Goal: Transaction & Acquisition: Purchase product/service

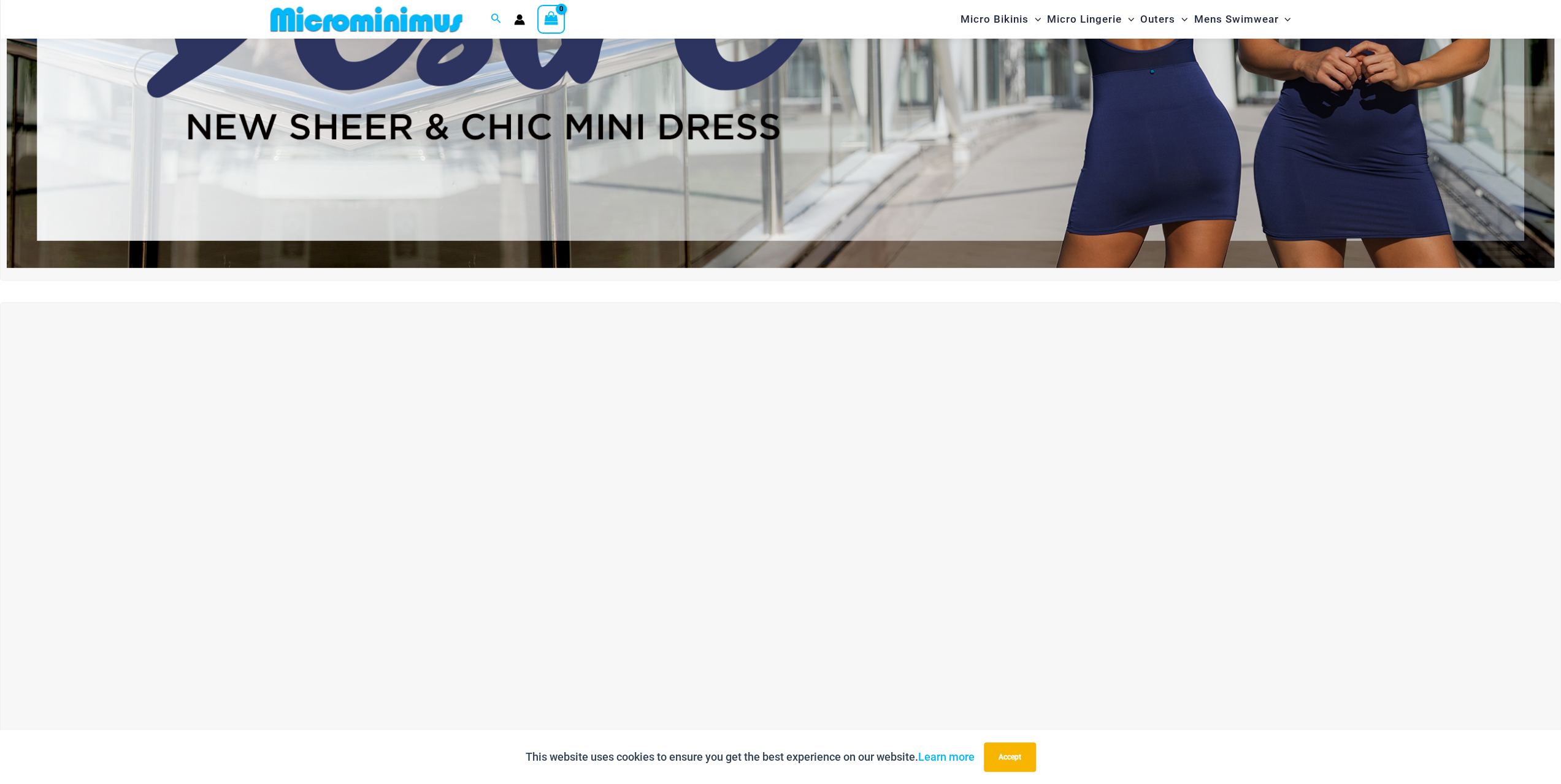
scroll to position [357, 0]
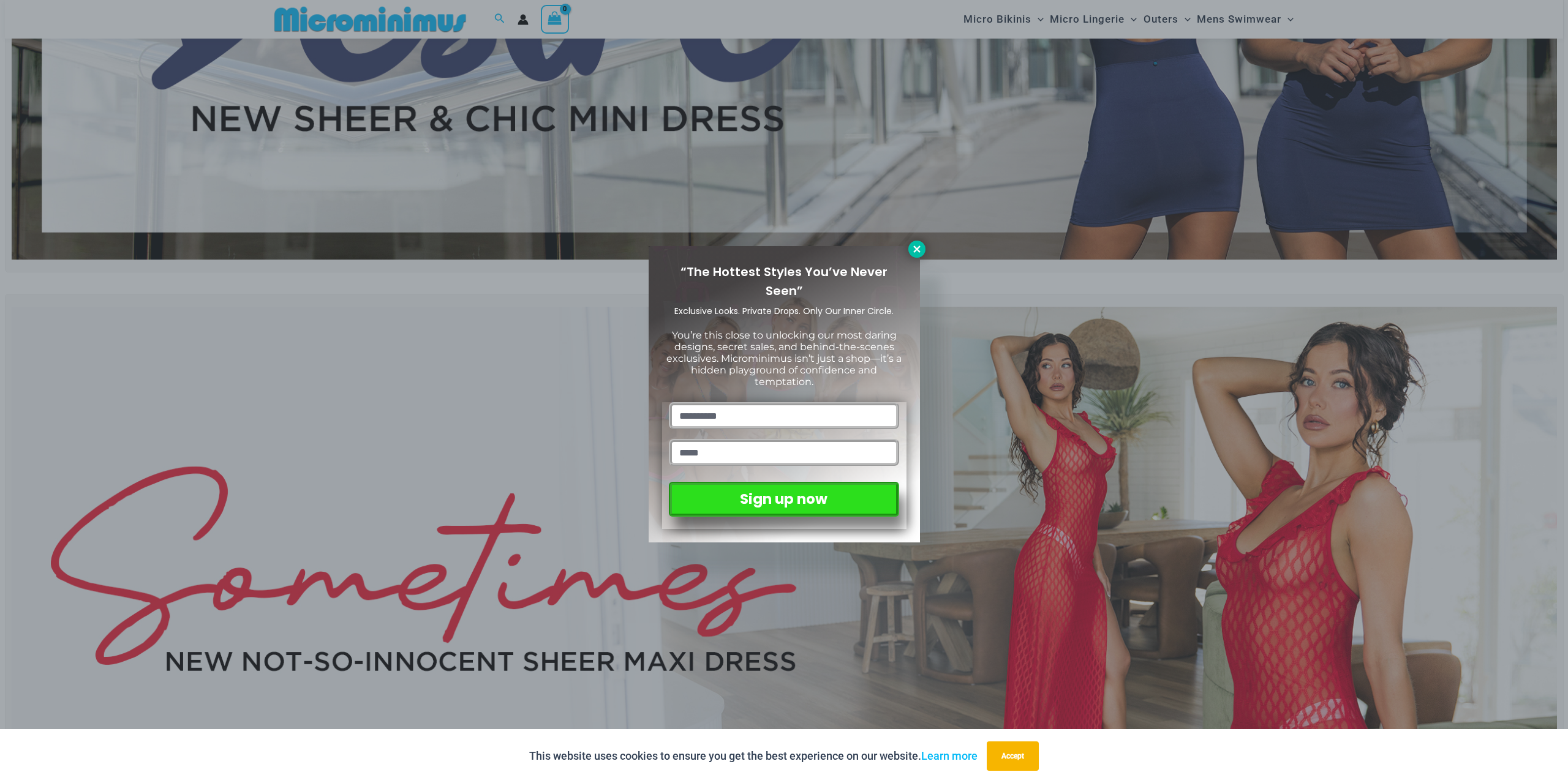
click at [916, 247] on icon at bounding box center [916, 249] width 6 height 6
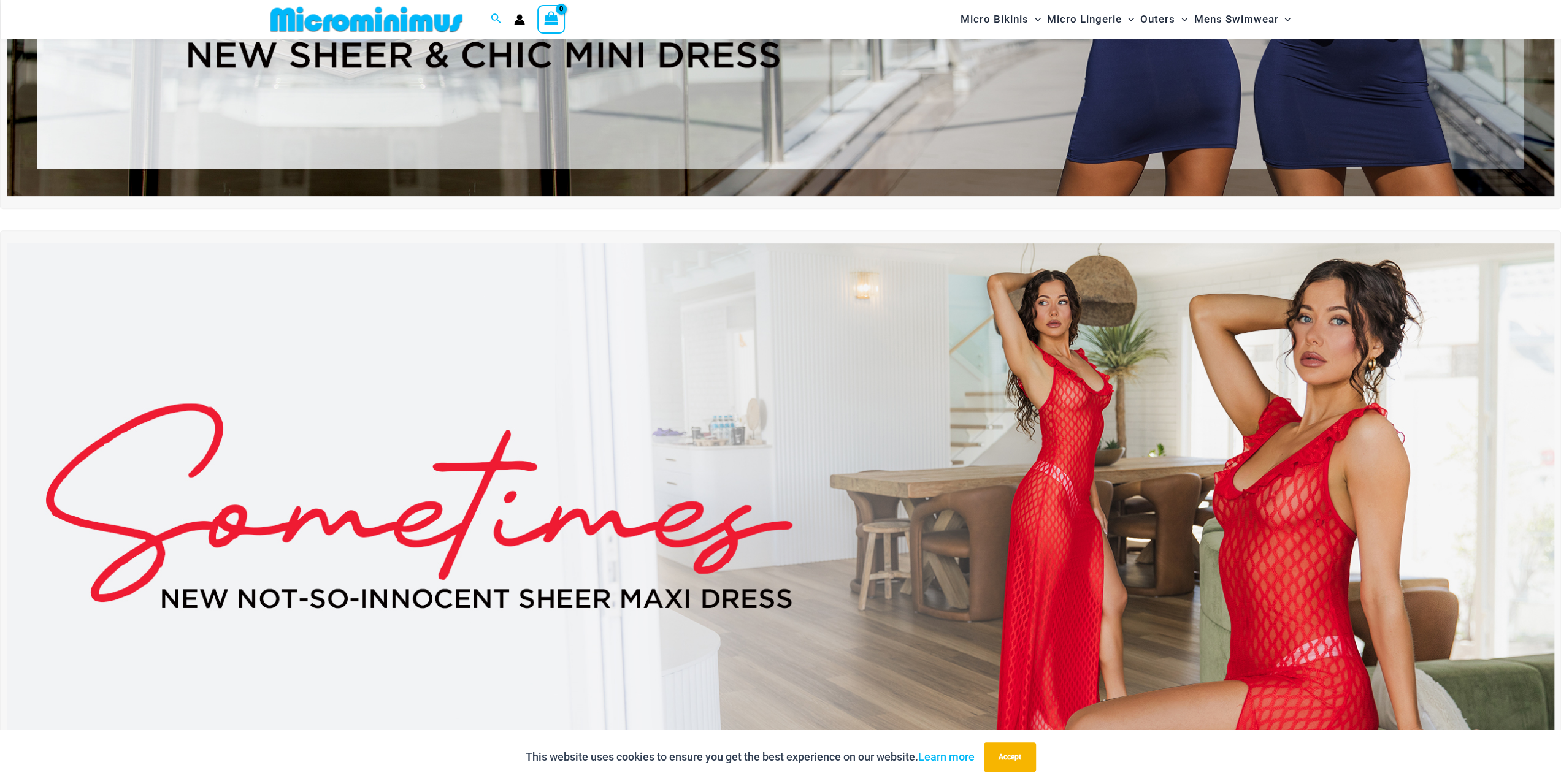
scroll to position [0, 0]
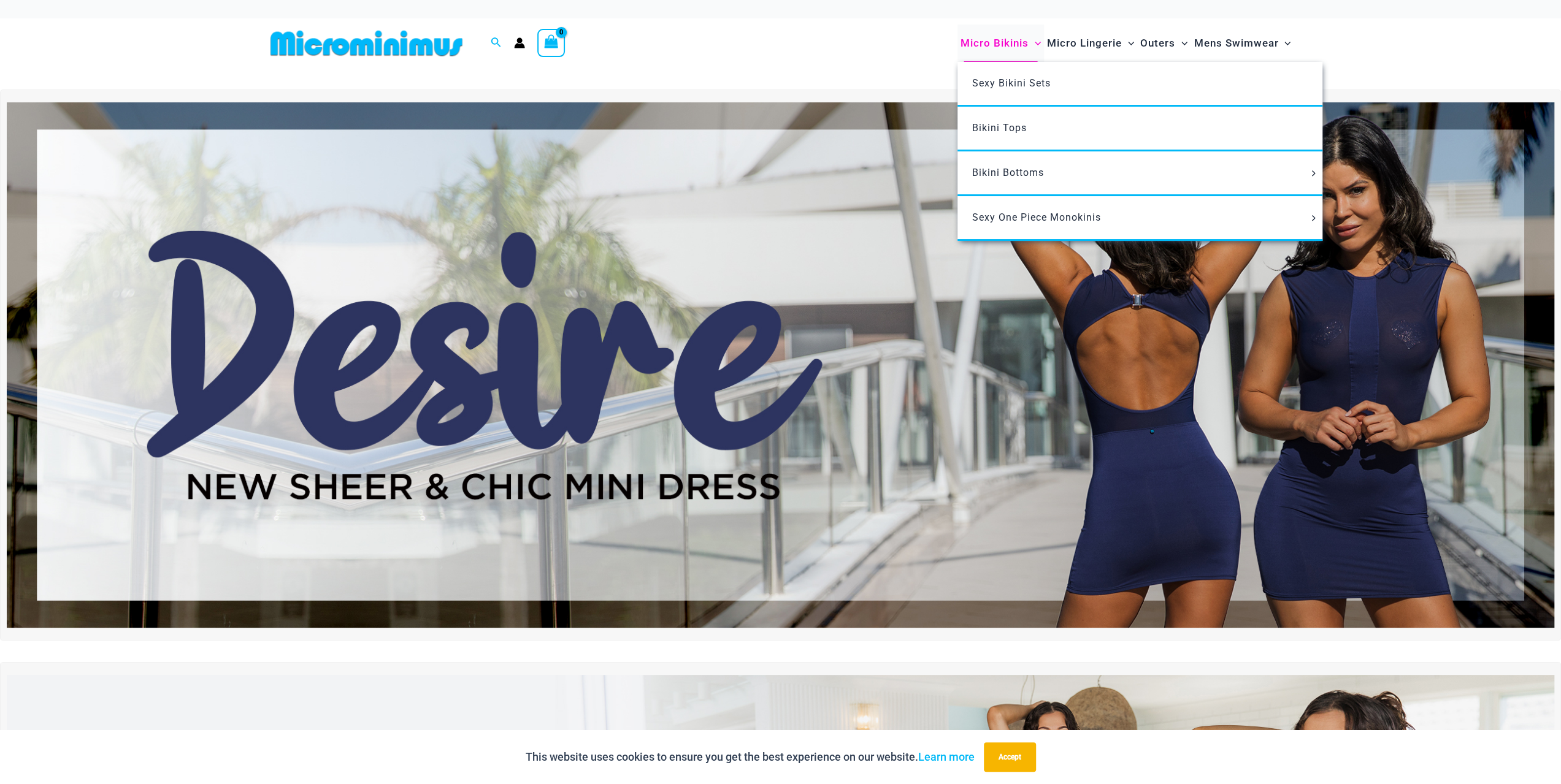
click at [1011, 43] on span "Micro Bikinis" at bounding box center [994, 43] width 68 height 31
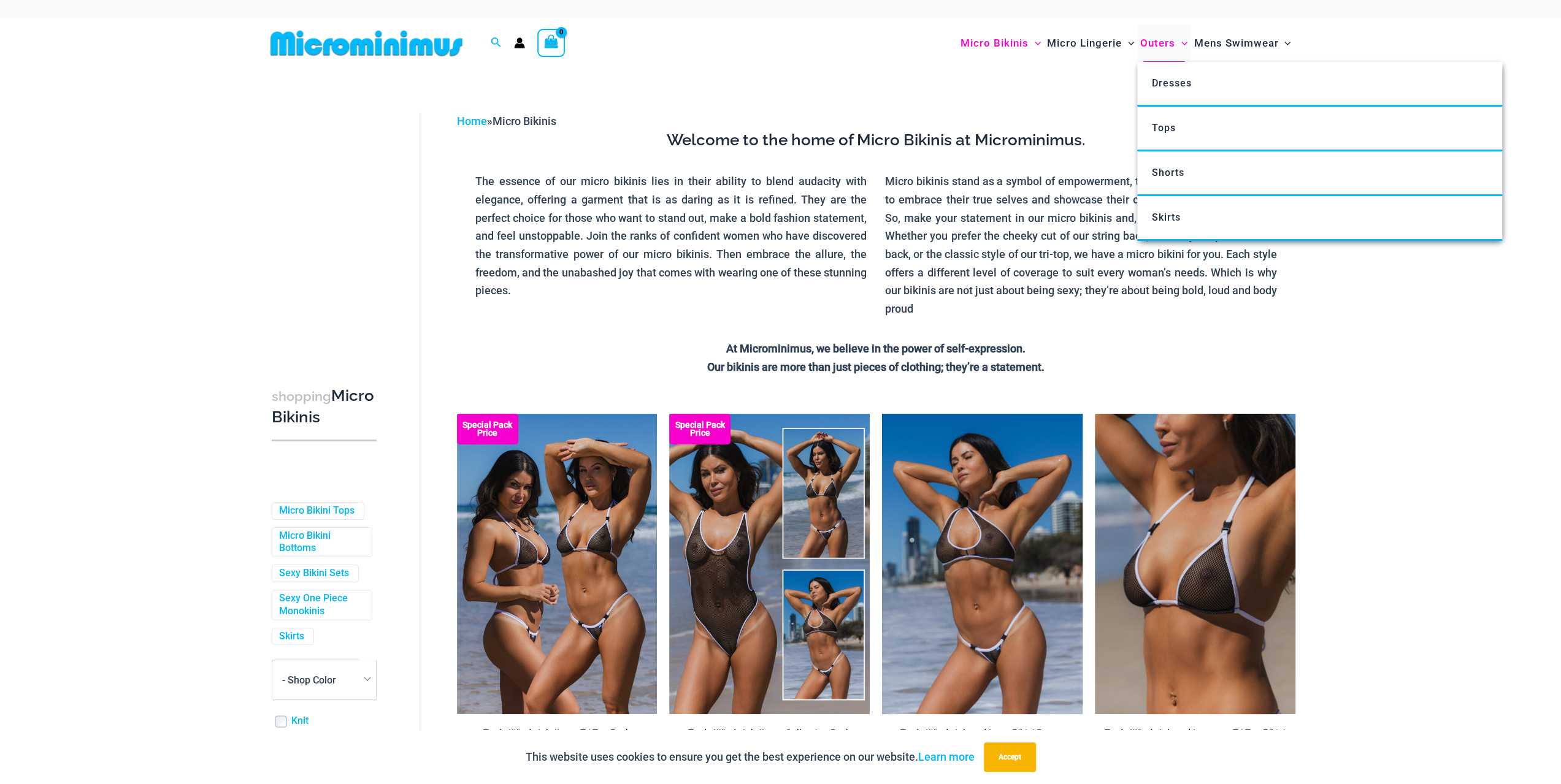
click at [1160, 47] on span "Outers" at bounding box center [1158, 43] width 35 height 31
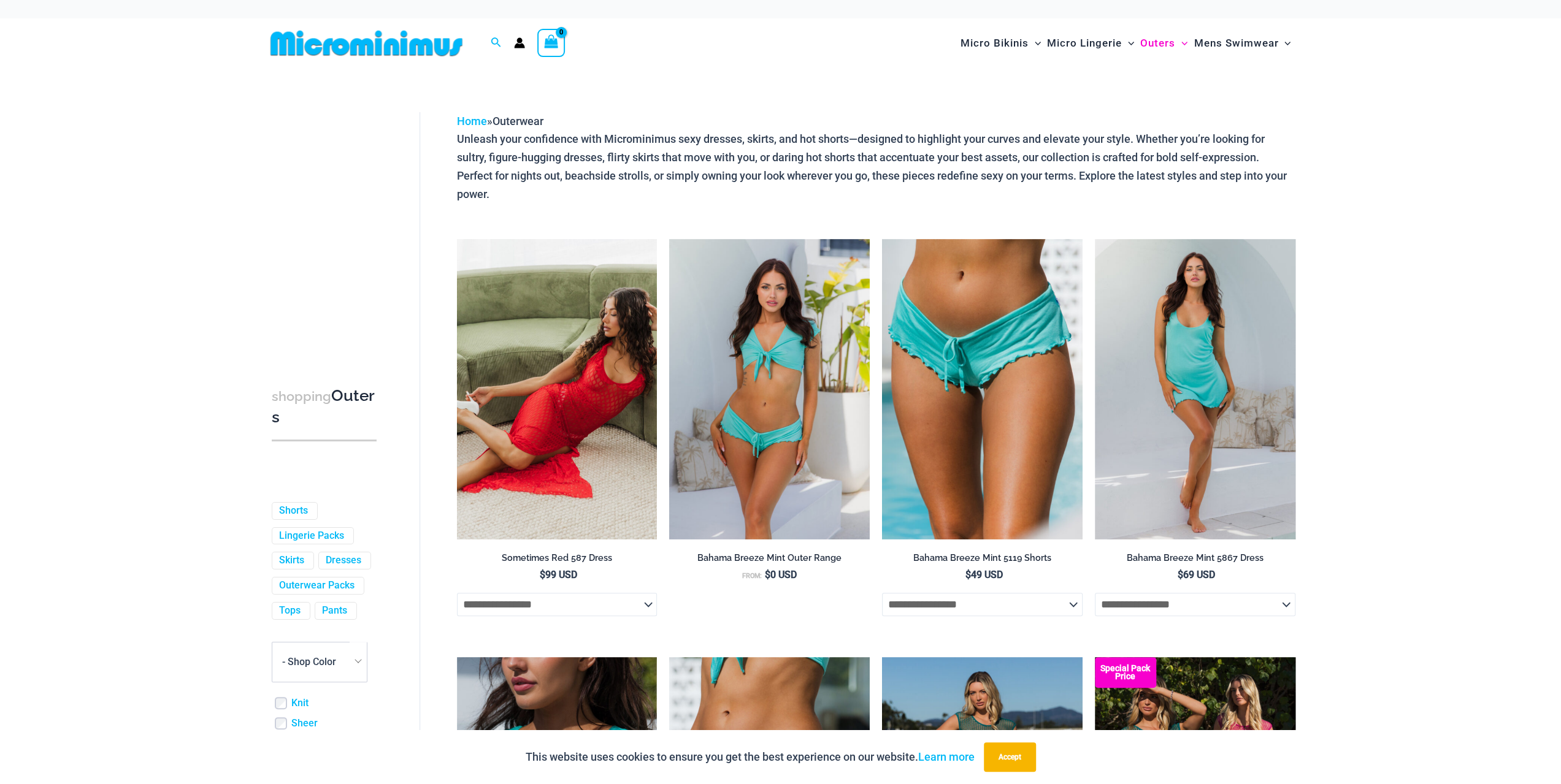
click at [452, 40] on img at bounding box center [367, 43] width 202 height 27
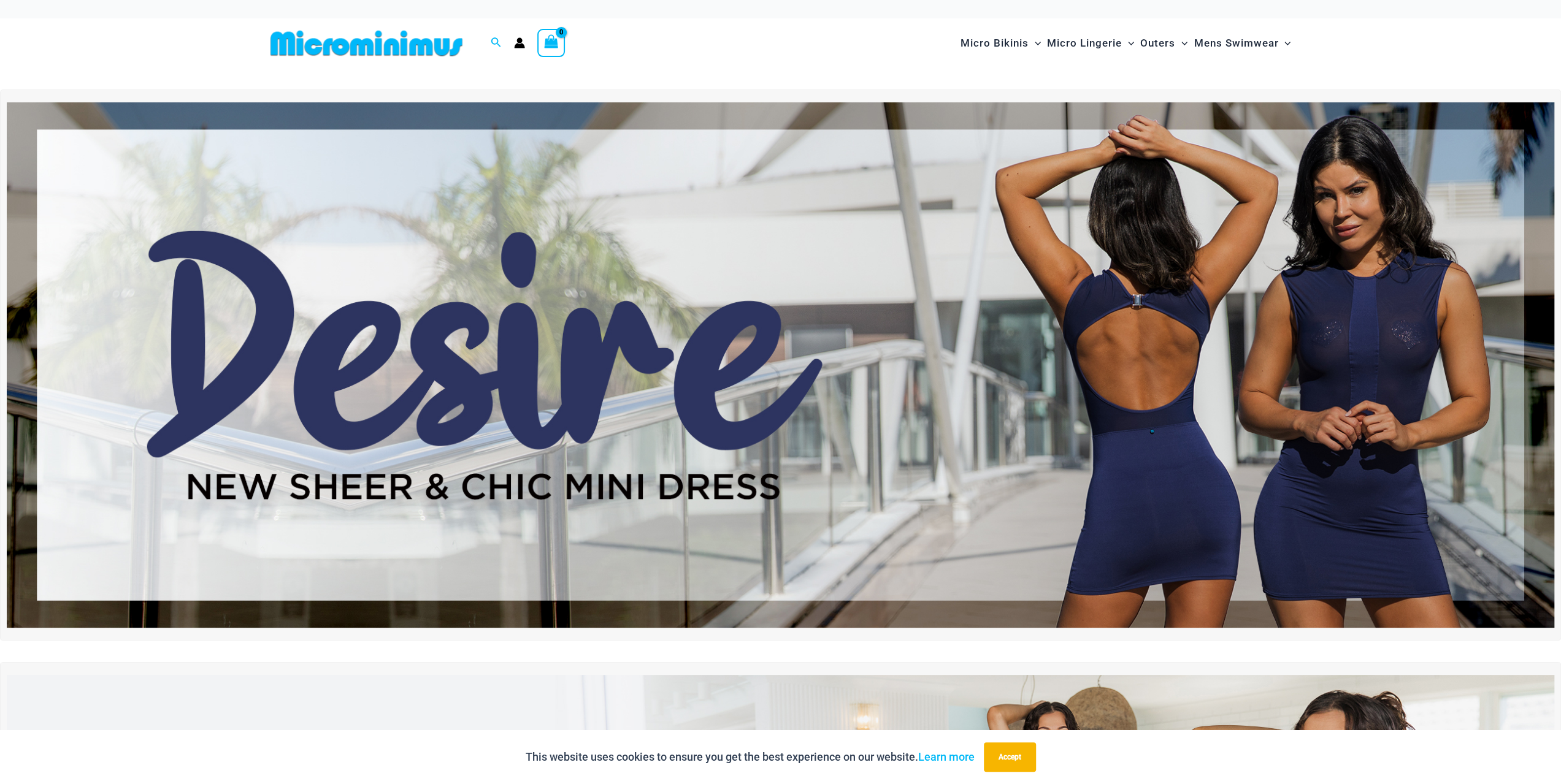
click at [604, 398] on img at bounding box center [780, 365] width 1547 height 525
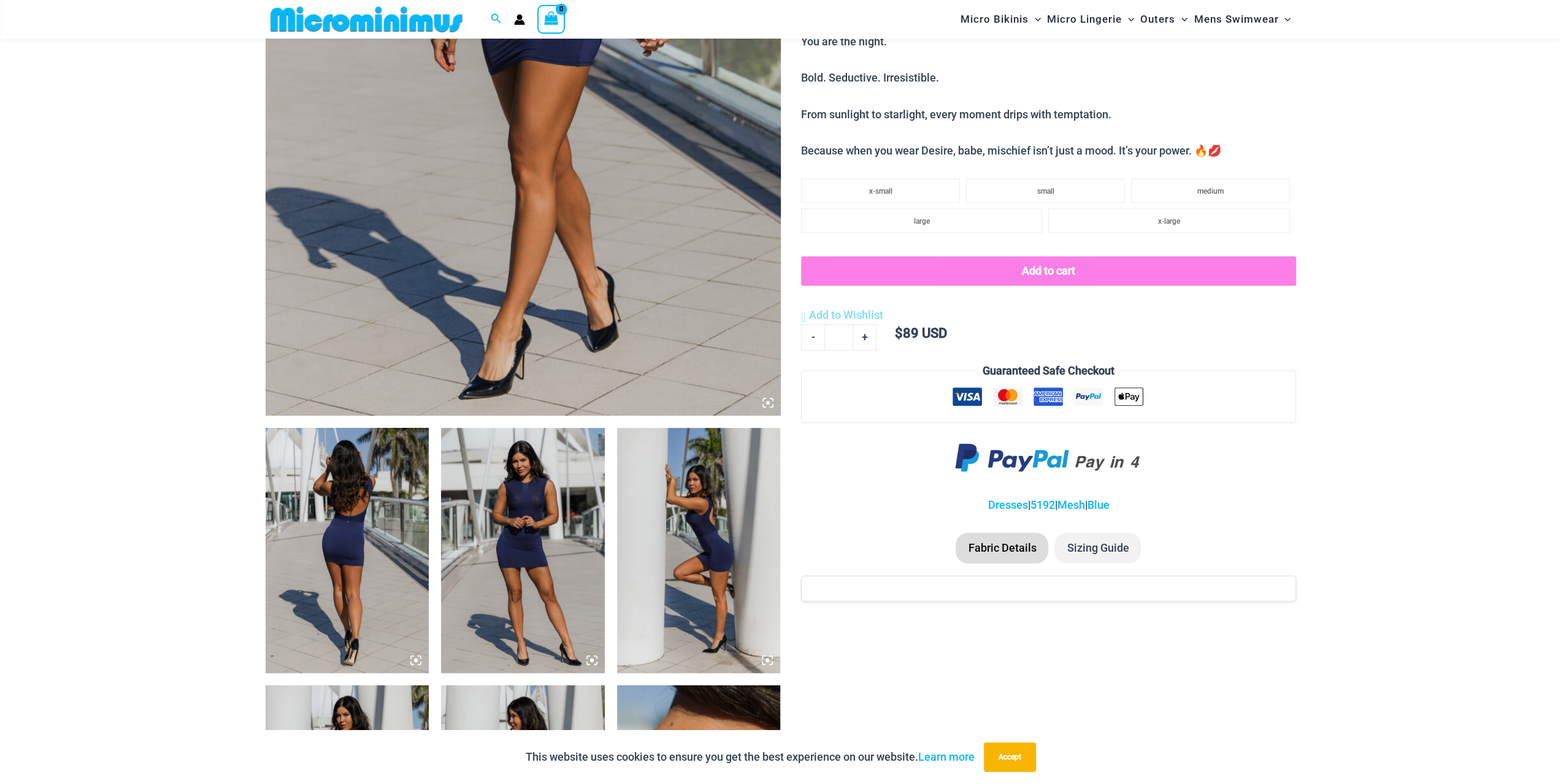
scroll to position [480, 0]
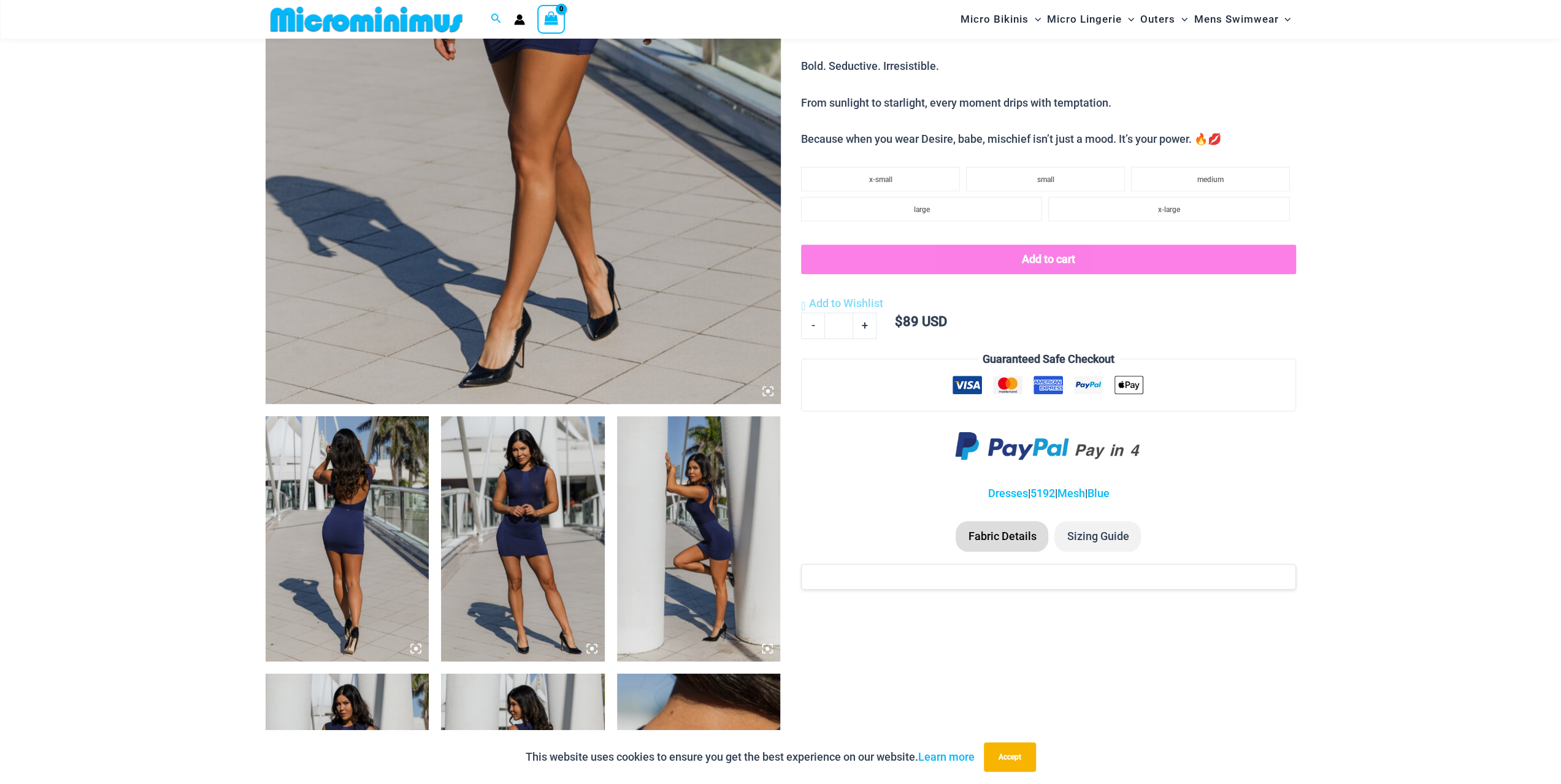
click at [517, 477] on img at bounding box center [522, 539] width 164 height 245
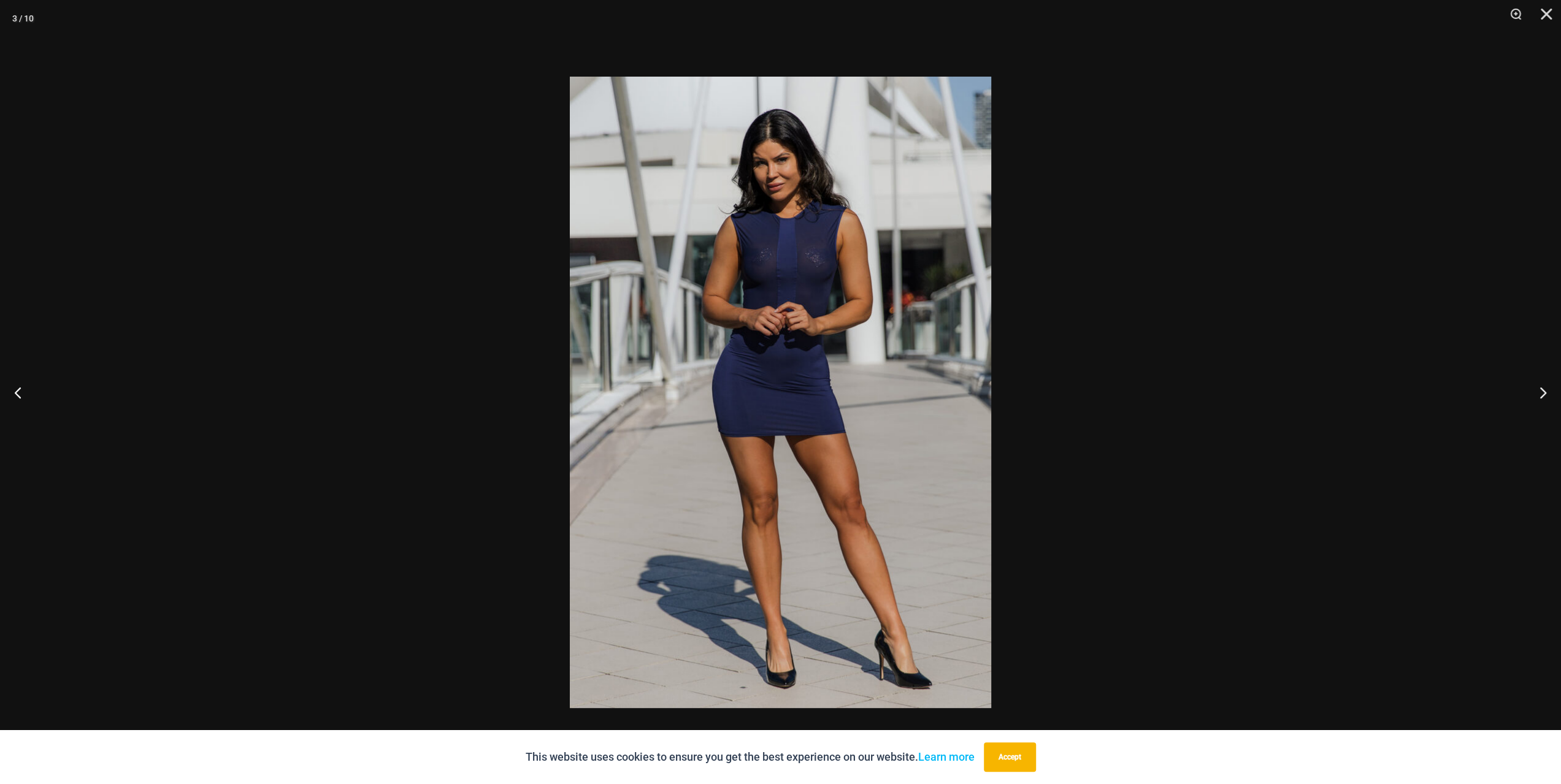
click at [489, 435] on div at bounding box center [780, 392] width 1561 height 784
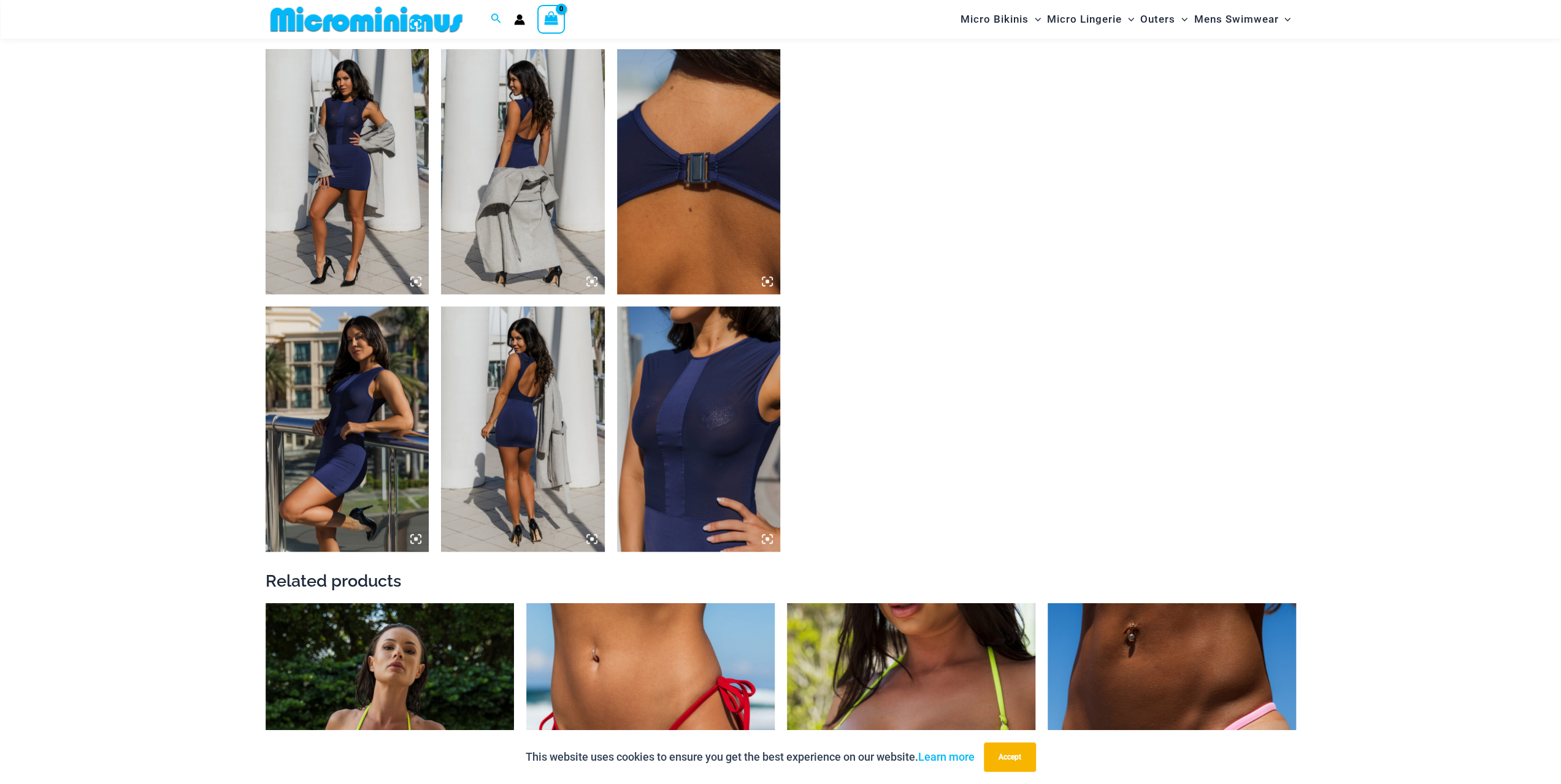
scroll to position [1154, 0]
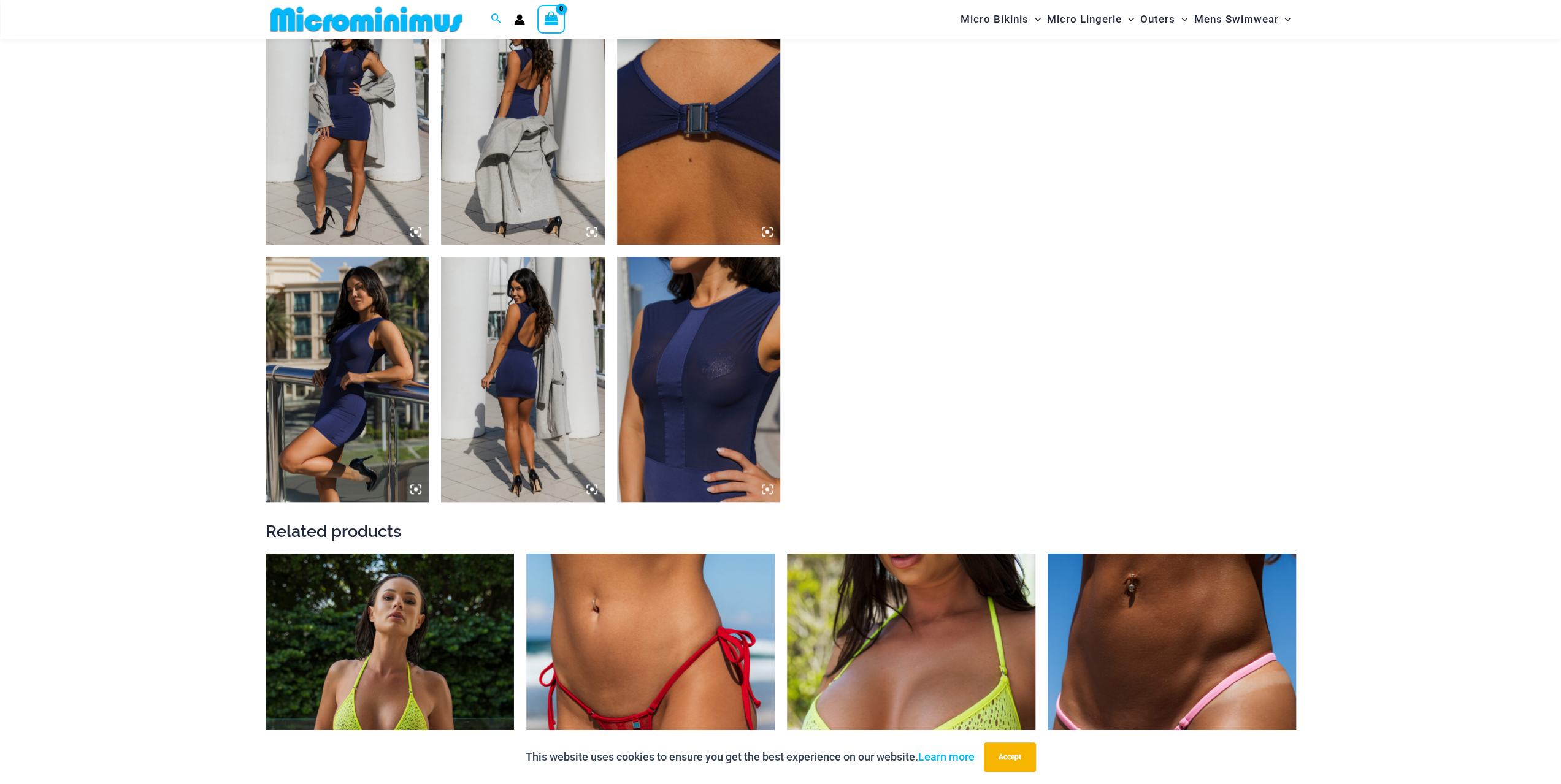
click at [710, 364] on img at bounding box center [699, 379] width 164 height 245
